Goal: Find specific page/section: Find specific page/section

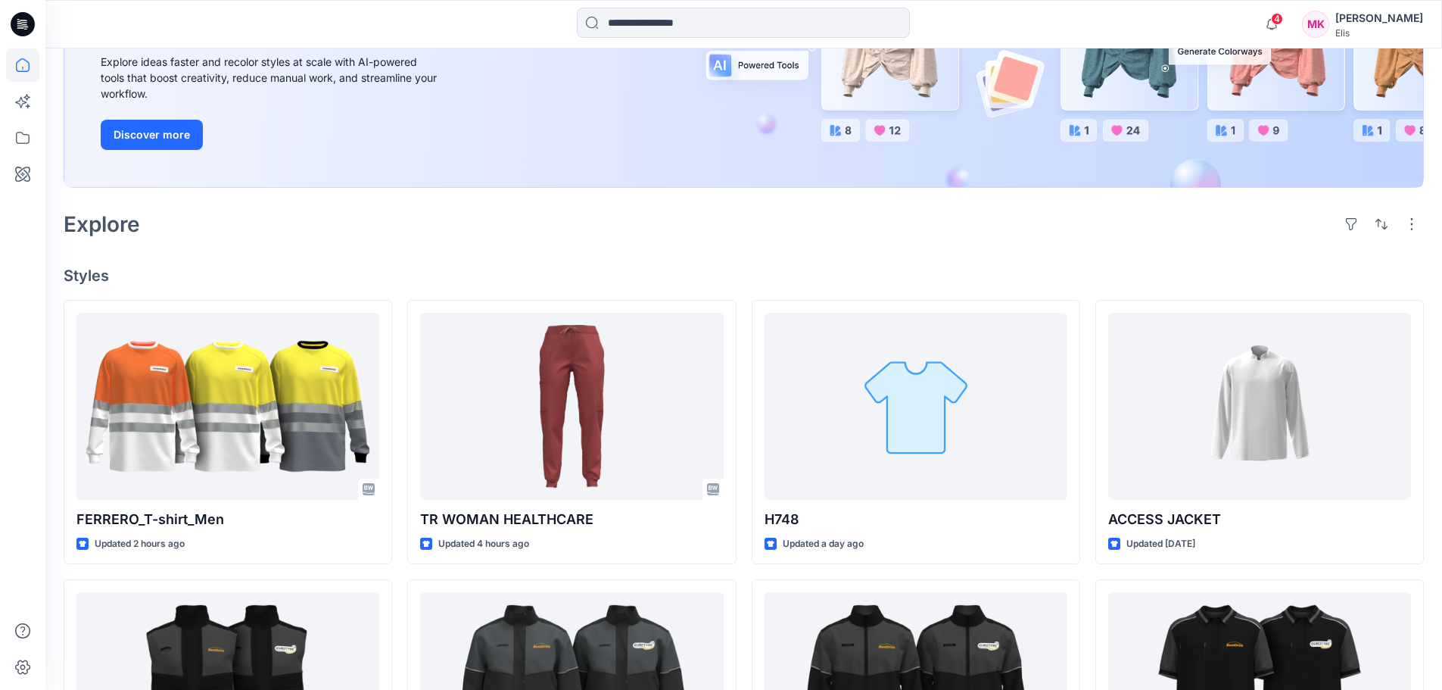
scroll to position [227, 0]
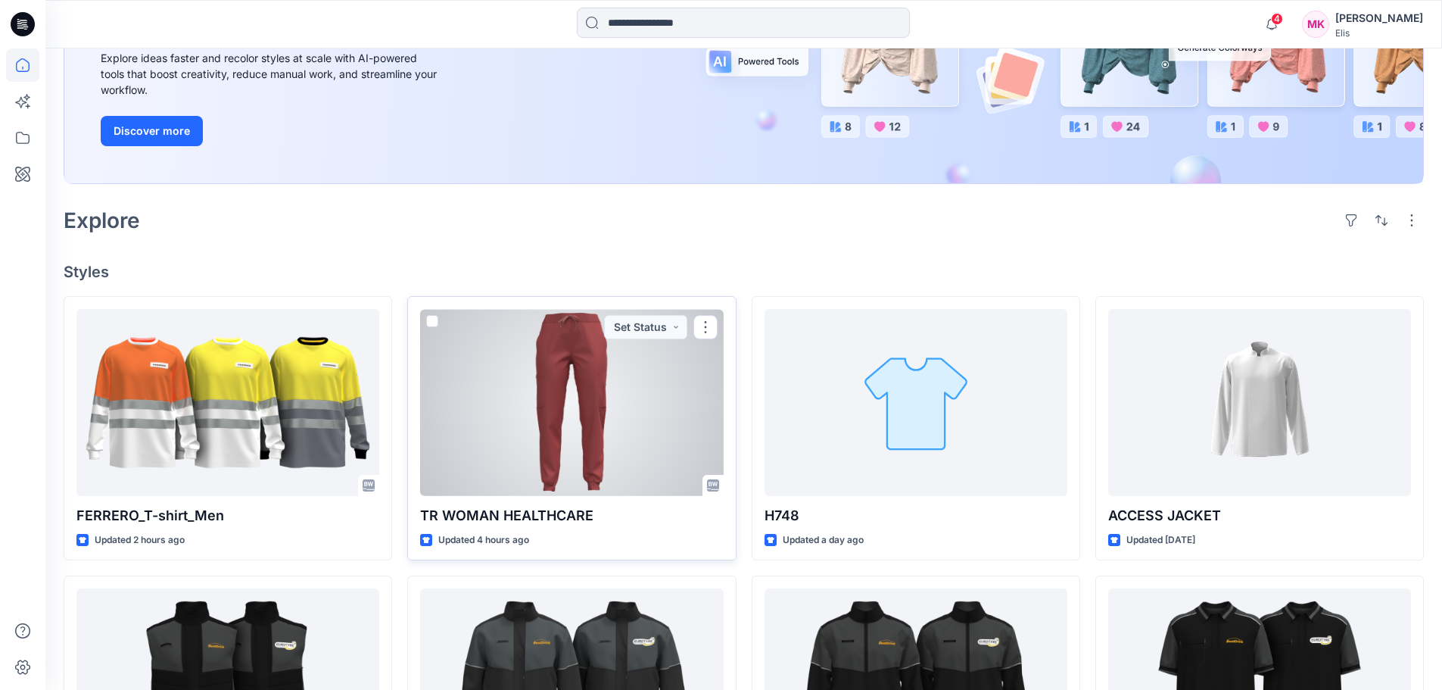
click at [619, 370] on div at bounding box center [571, 402] width 303 height 187
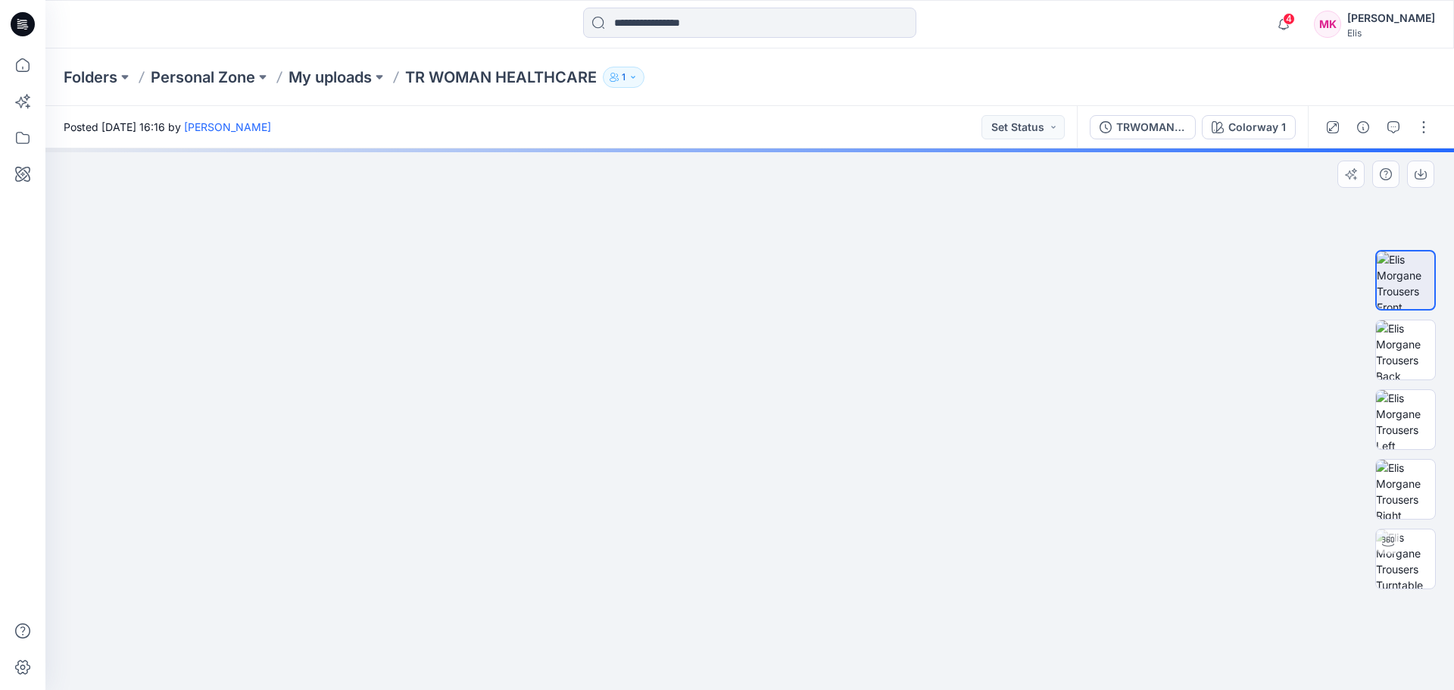
drag, startPoint x: 878, startPoint y: 337, endPoint x: 859, endPoint y: 387, distance: 53.4
click at [859, 387] on img at bounding box center [749, 342] width 965 height 694
click at [1415, 344] on img at bounding box center [1405, 349] width 59 height 59
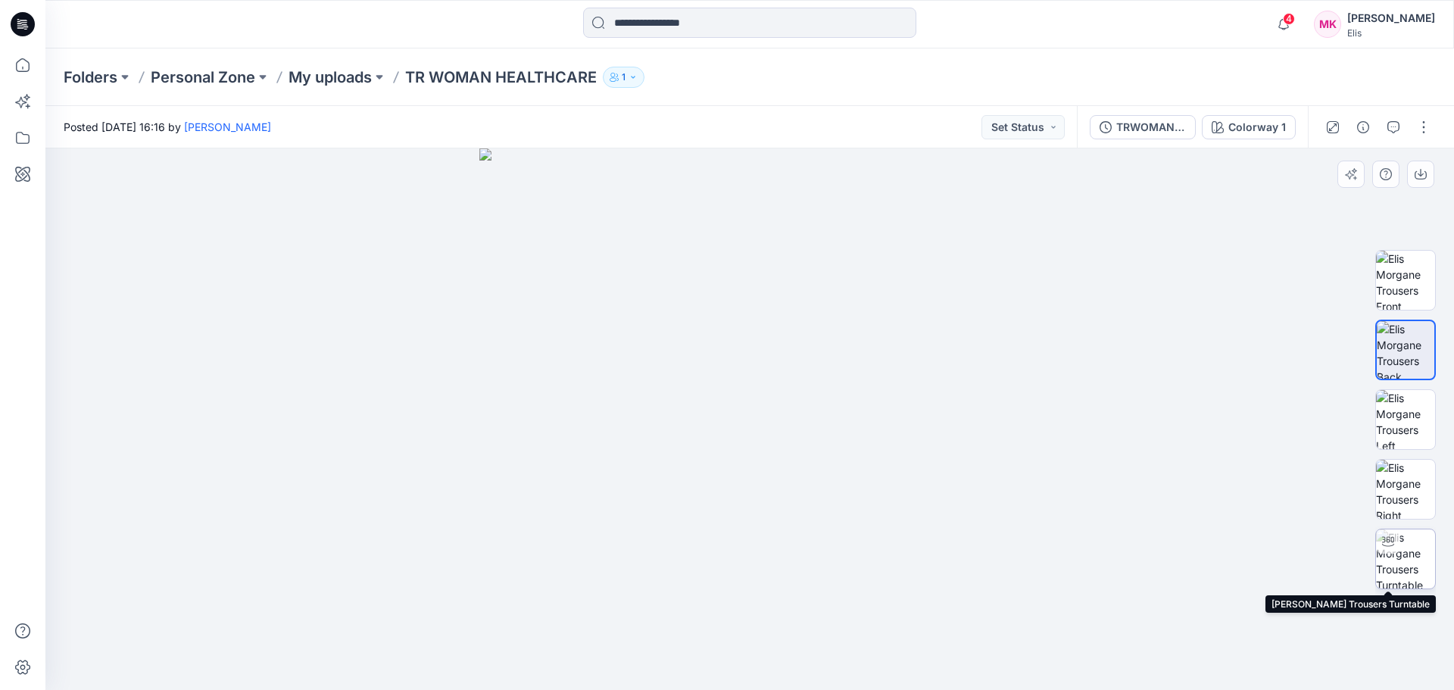
click at [1409, 563] on img at bounding box center [1405, 558] width 59 height 59
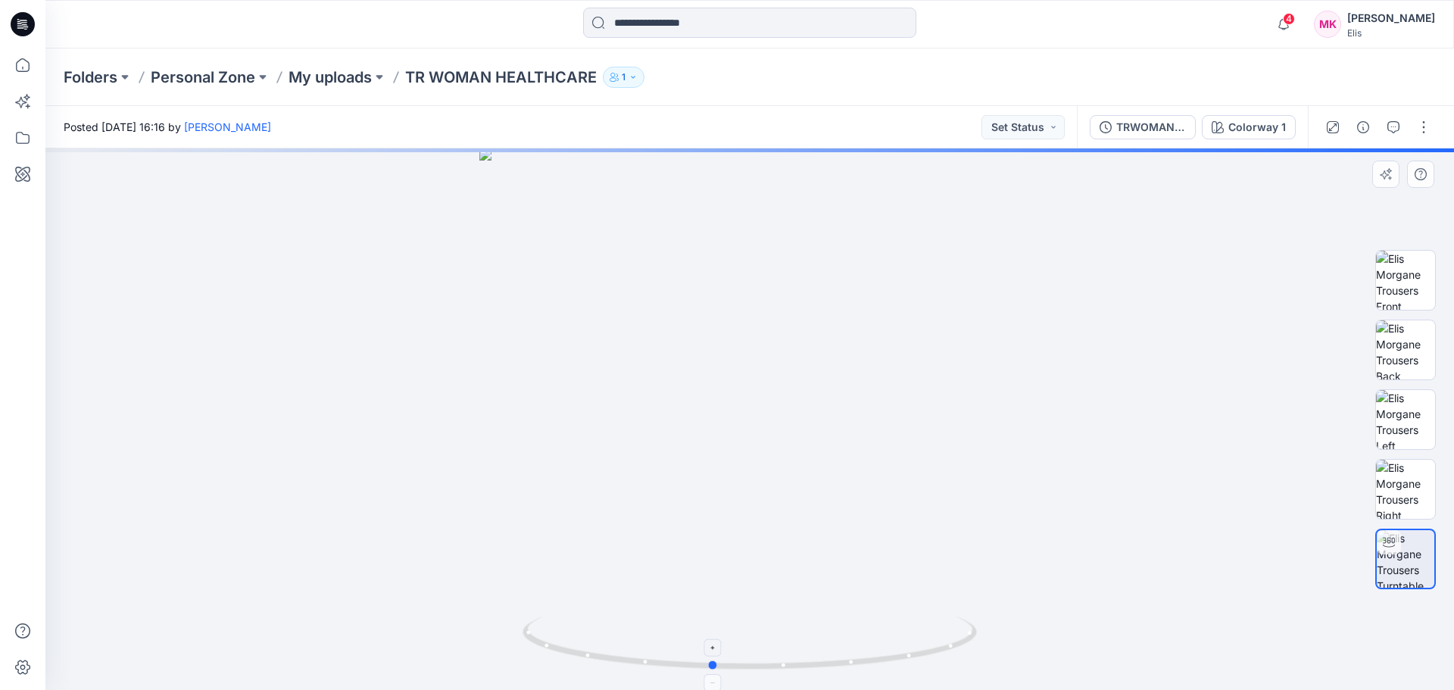
drag, startPoint x: 747, startPoint y: 666, endPoint x: 709, endPoint y: 664, distance: 37.9
click at [709, 664] on circle at bounding box center [713, 664] width 9 height 9
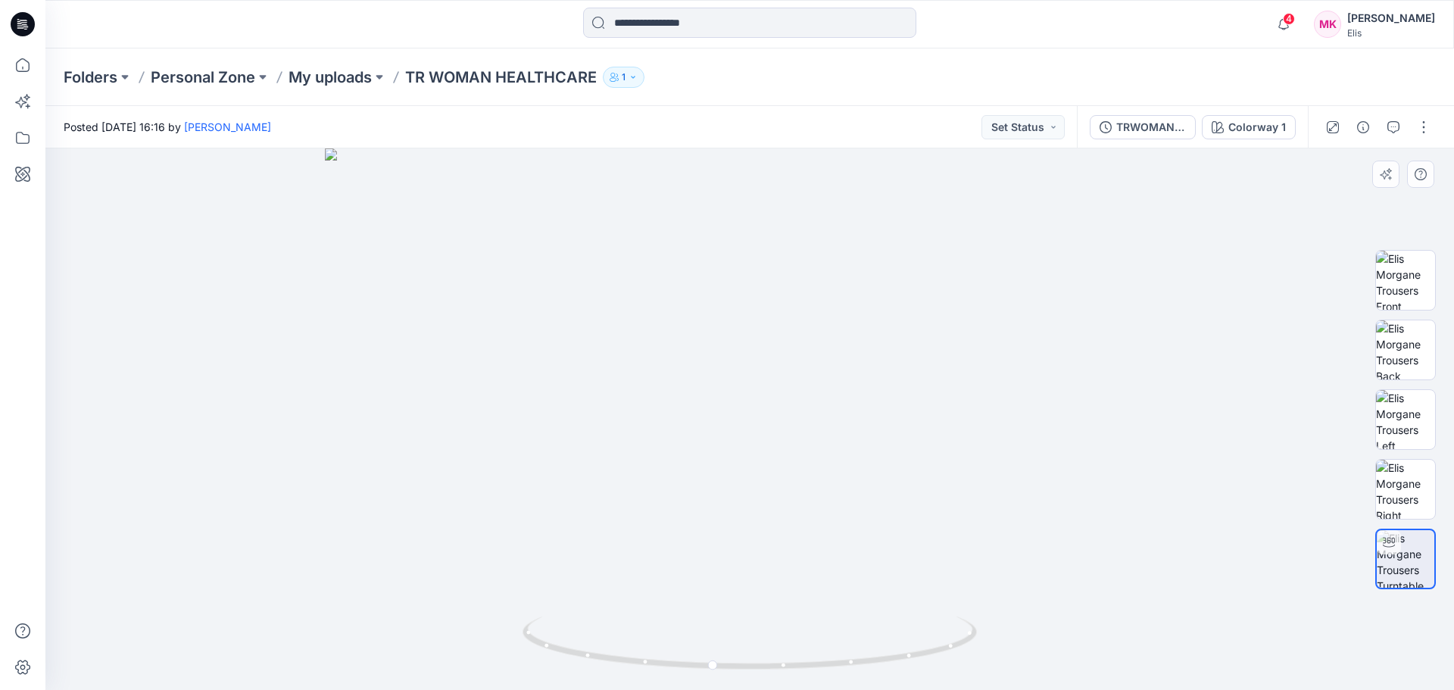
drag, startPoint x: 814, startPoint y: 206, endPoint x: 815, endPoint y: 279, distance: 72.7
click at [780, 424] on img at bounding box center [749, 418] width 849 height 541
drag, startPoint x: 850, startPoint y: 235, endPoint x: 778, endPoint y: 255, distance: 75.5
click at [777, 255] on img at bounding box center [749, 415] width 849 height 549
drag, startPoint x: 712, startPoint y: 665, endPoint x: 510, endPoint y: 631, distance: 205.0
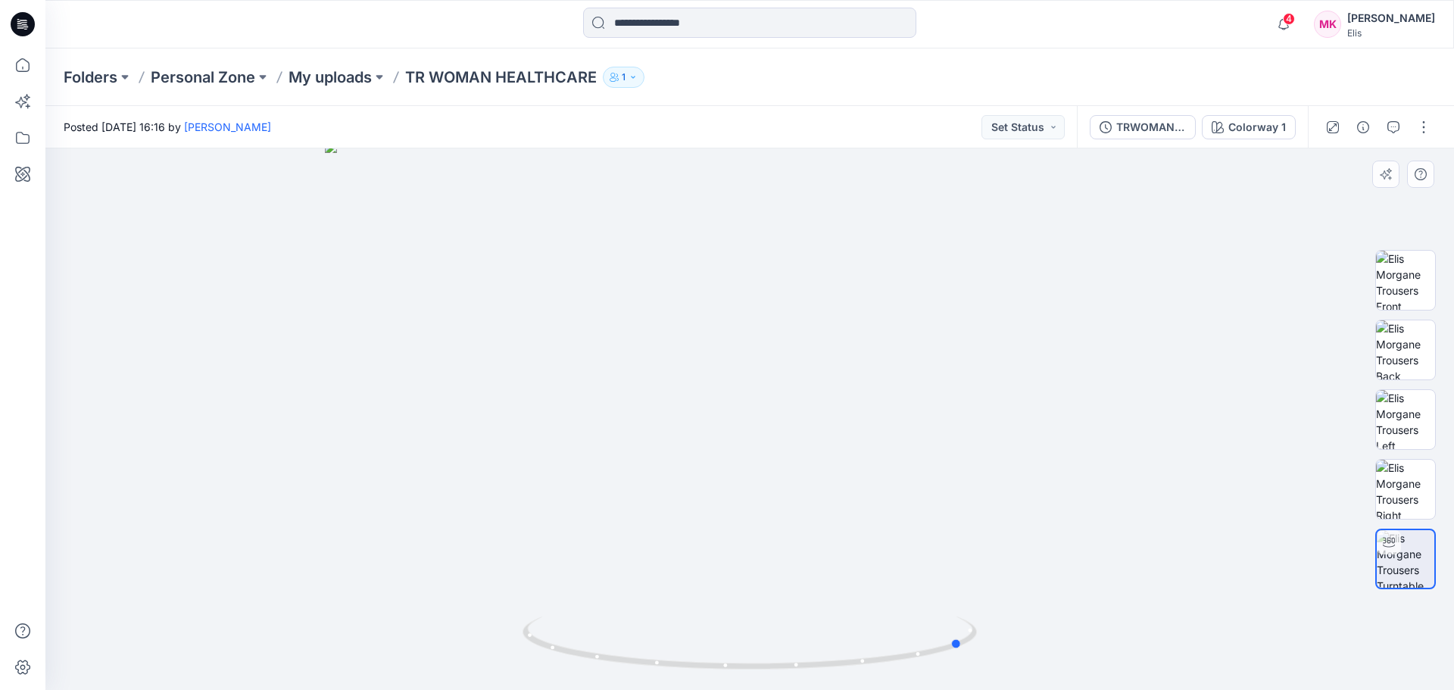
click at [510, 631] on div at bounding box center [749, 418] width 1408 height 541
drag, startPoint x: 958, startPoint y: 644, endPoint x: 878, endPoint y: 647, distance: 80.3
click at [878, 647] on icon at bounding box center [751, 644] width 458 height 57
drag, startPoint x: 766, startPoint y: 582, endPoint x: 778, endPoint y: 281, distance: 301.5
click at [778, 281] on img at bounding box center [766, 245] width 1797 height 889
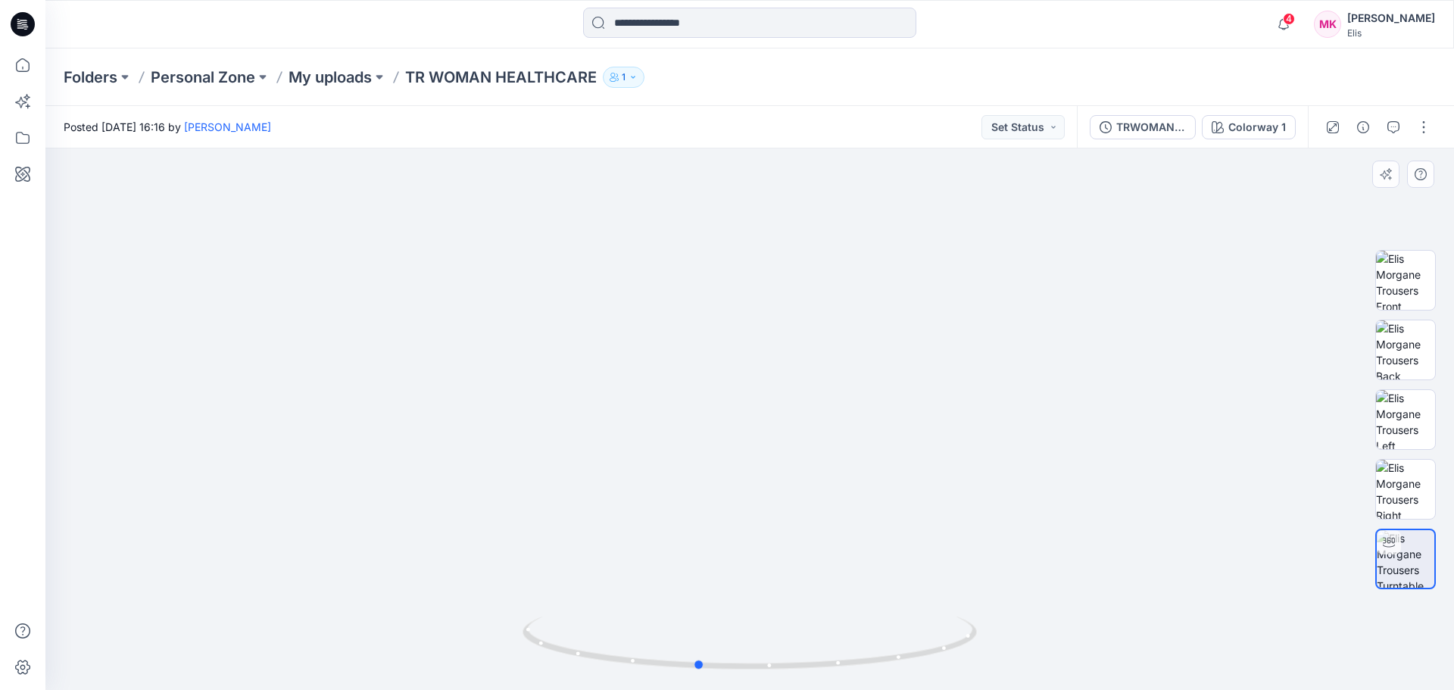
drag, startPoint x: 678, startPoint y: 667, endPoint x: 491, endPoint y: 639, distance: 189.1
click at [491, 639] on div at bounding box center [749, 418] width 1408 height 541
drag, startPoint x: 702, startPoint y: 661, endPoint x: 560, endPoint y: 649, distance: 142.1
click at [560, 649] on circle at bounding box center [562, 649] width 9 height 9
drag, startPoint x: 827, startPoint y: 475, endPoint x: 848, endPoint y: 327, distance: 149.9
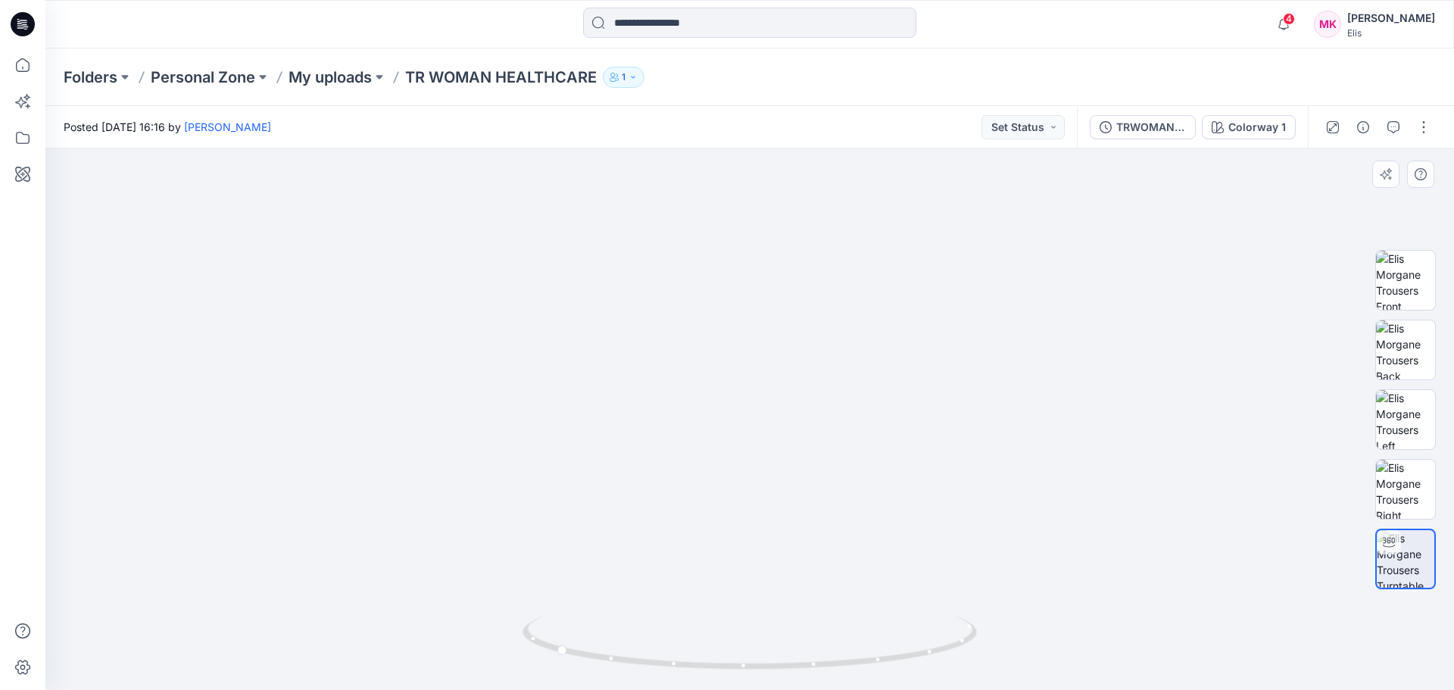
click at [848, 323] on img at bounding box center [767, 228] width 1489 height 921
drag, startPoint x: 846, startPoint y: 594, endPoint x: 840, endPoint y: 434, distance: 160.6
click at [837, 429] on div at bounding box center [749, 418] width 1408 height 541
drag, startPoint x: 946, startPoint y: 502, endPoint x: 955, endPoint y: 323, distance: 179.6
click at [952, 326] on img at bounding box center [767, 153] width 1489 height 1073
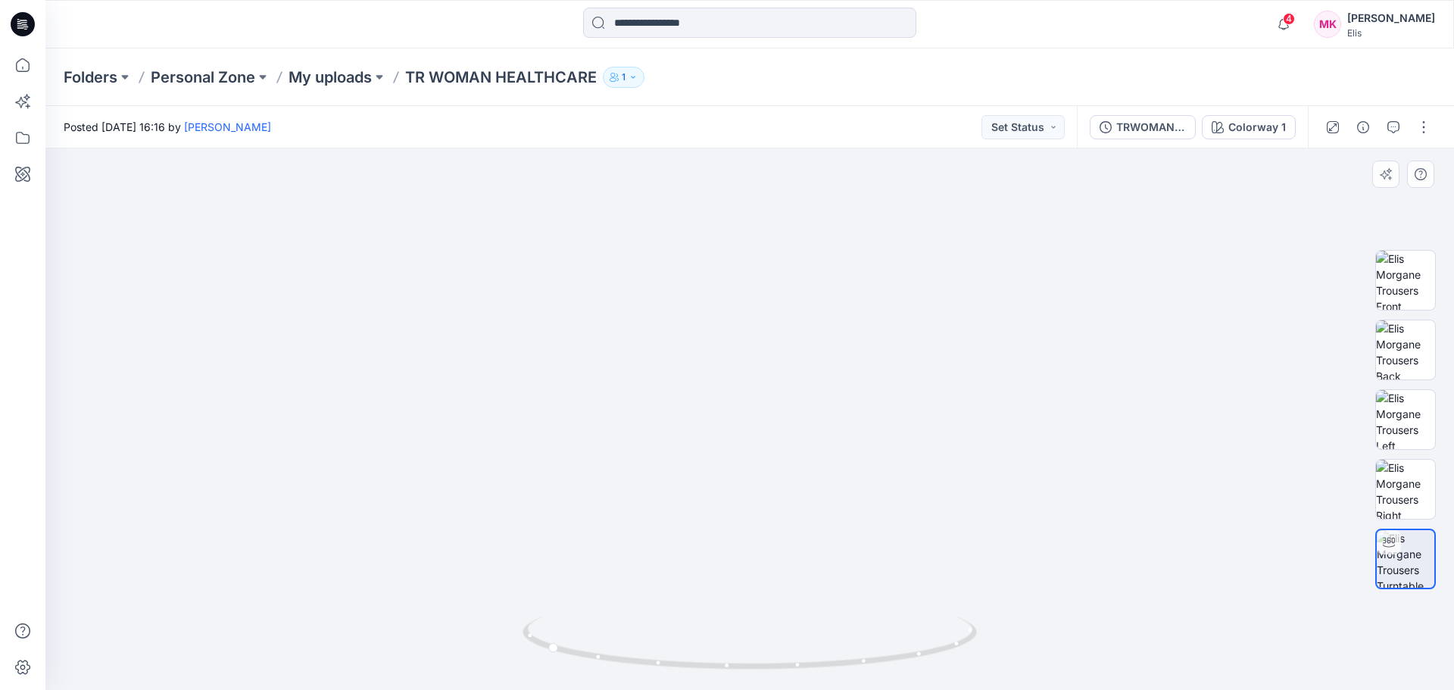
drag, startPoint x: 927, startPoint y: 508, endPoint x: 933, endPoint y: 474, distance: 34.7
click at [934, 404] on img at bounding box center [787, 80] width 1489 height 1219
drag, startPoint x: 940, startPoint y: 566, endPoint x: 943, endPoint y: 442, distance: 124.2
click at [943, 430] on div at bounding box center [749, 418] width 1408 height 541
drag, startPoint x: 948, startPoint y: 513, endPoint x: 951, endPoint y: 463, distance: 49.3
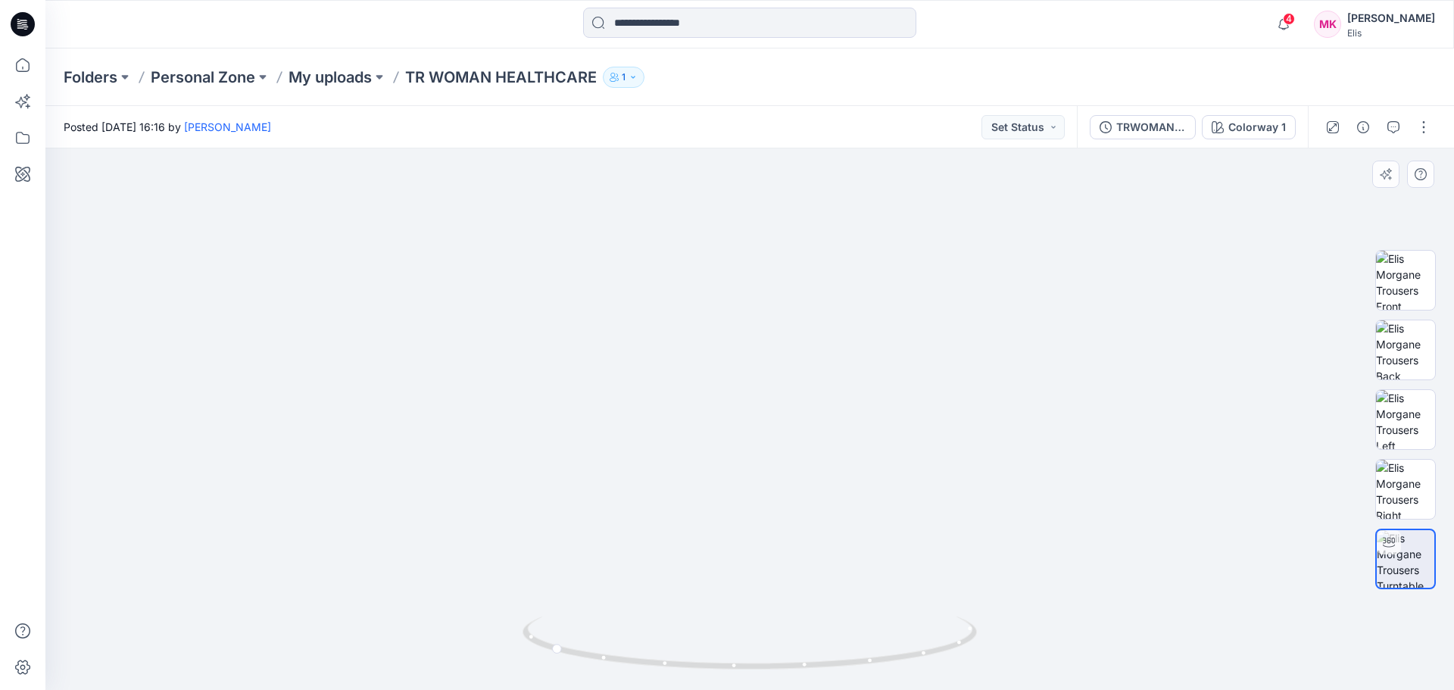
click at [951, 463] on img at bounding box center [778, 37] width 1489 height 1306
drag, startPoint x: 753, startPoint y: 232, endPoint x: 759, endPoint y: 445, distance: 212.8
click at [755, 500] on img at bounding box center [749, 418] width 746 height 541
drag, startPoint x: 806, startPoint y: 282, endPoint x: 802, endPoint y: 511, distance: 229.4
click at [802, 511] on img at bounding box center [743, 402] width 1797 height 576
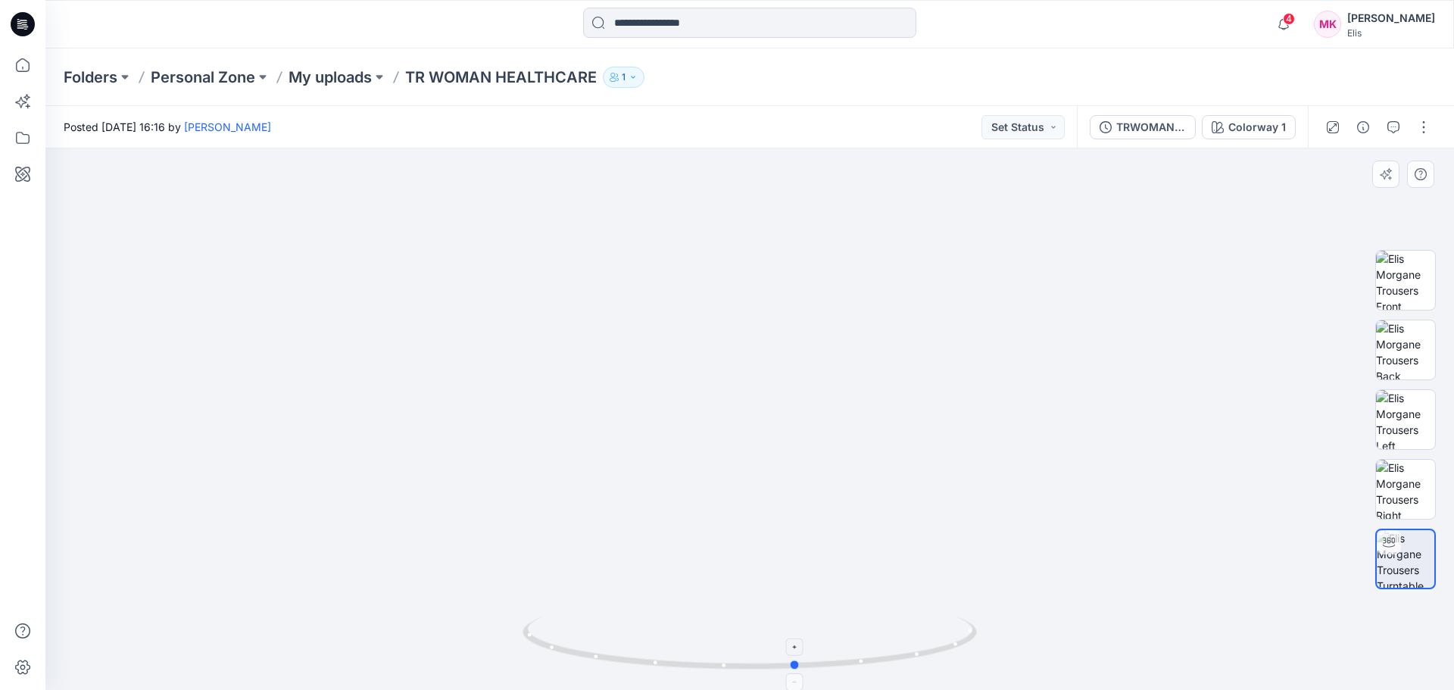
drag, startPoint x: 561, startPoint y: 650, endPoint x: 807, endPoint y: 649, distance: 246.1
click at [807, 649] on icon at bounding box center [751, 644] width 458 height 57
click at [335, 79] on p "My uploads" at bounding box center [329, 77] width 83 height 21
